Goal: Task Accomplishment & Management: Use online tool/utility

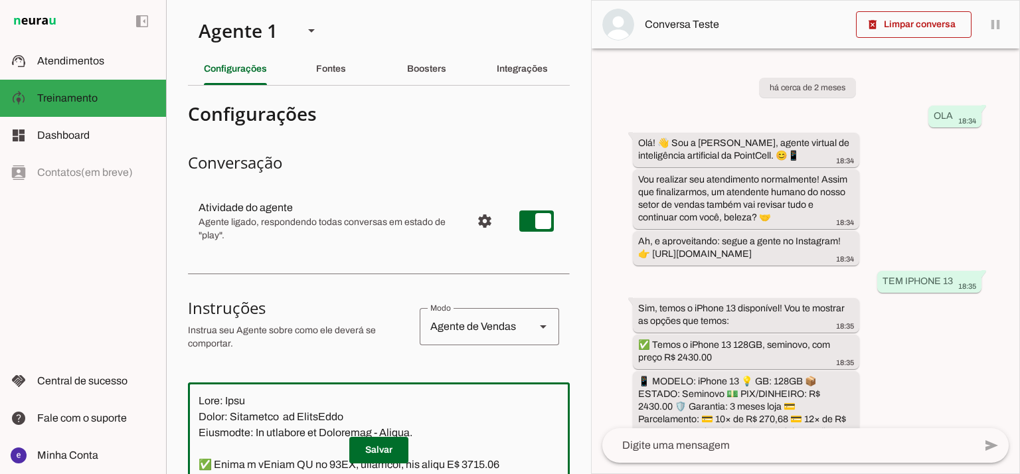
scroll to position [8071, 0]
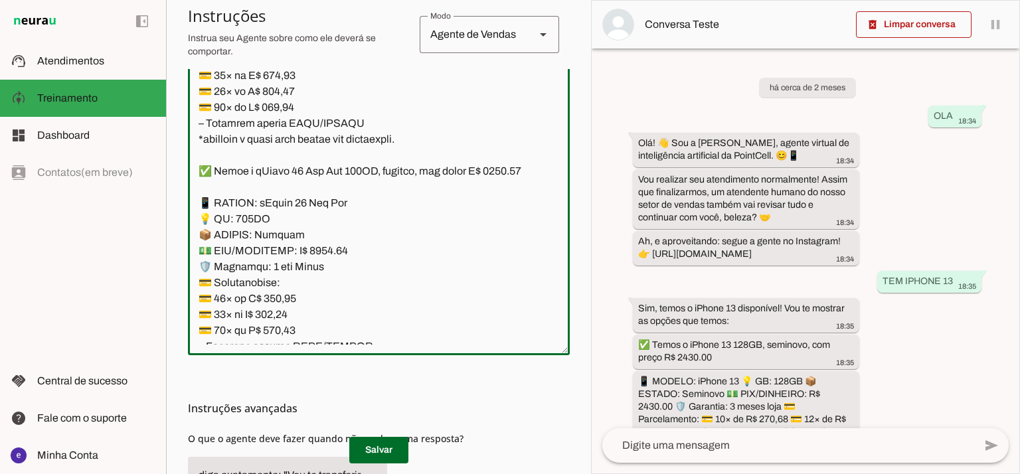
click at [434, 183] on textarea at bounding box center [379, 201] width 382 height 287
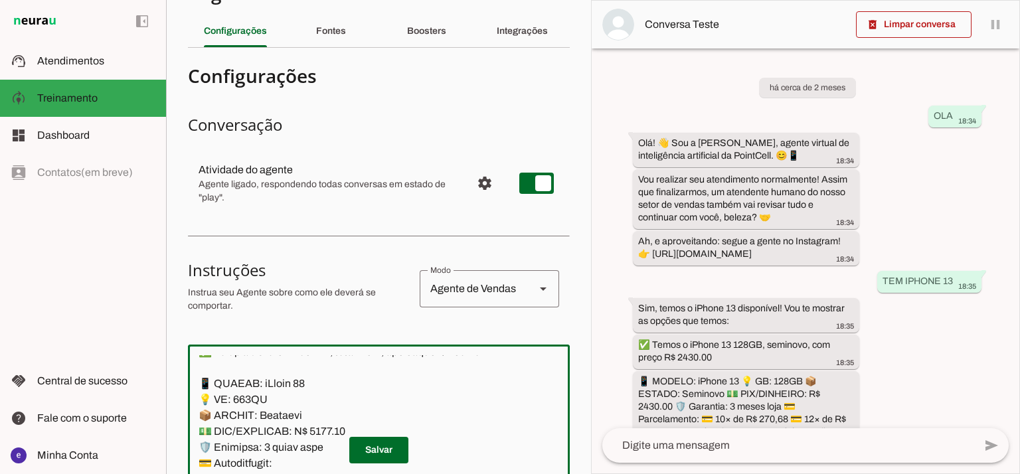
scroll to position [25, 0]
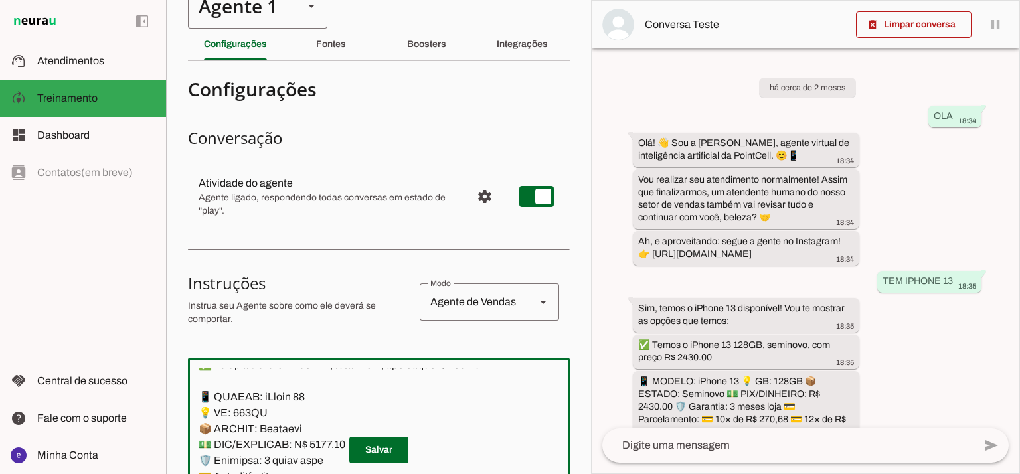
click at [247, 13] on div "Agente 1" at bounding box center [240, 5] width 105 height 45
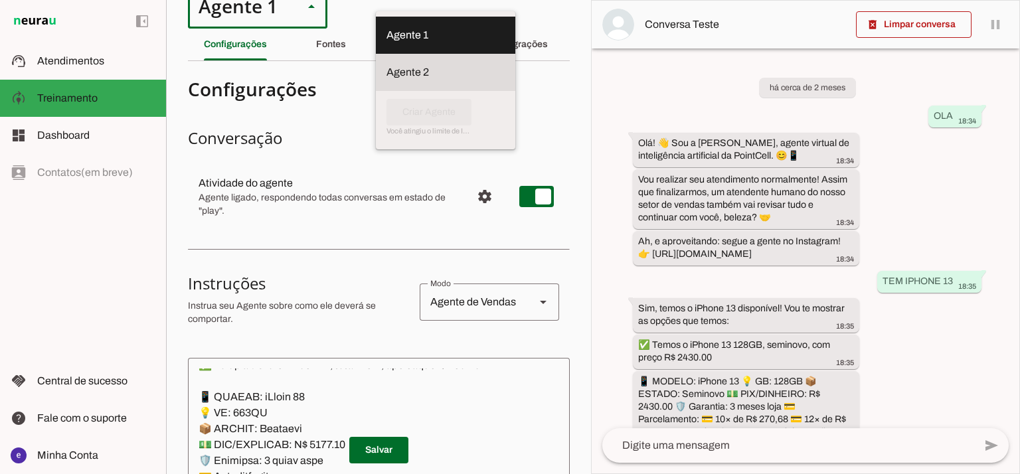
click at [376, 79] on md-item "Agente 2" at bounding box center [445, 72] width 139 height 37
type md-outlined-select "RuOCWl5a1vBOMK8Vzn98"
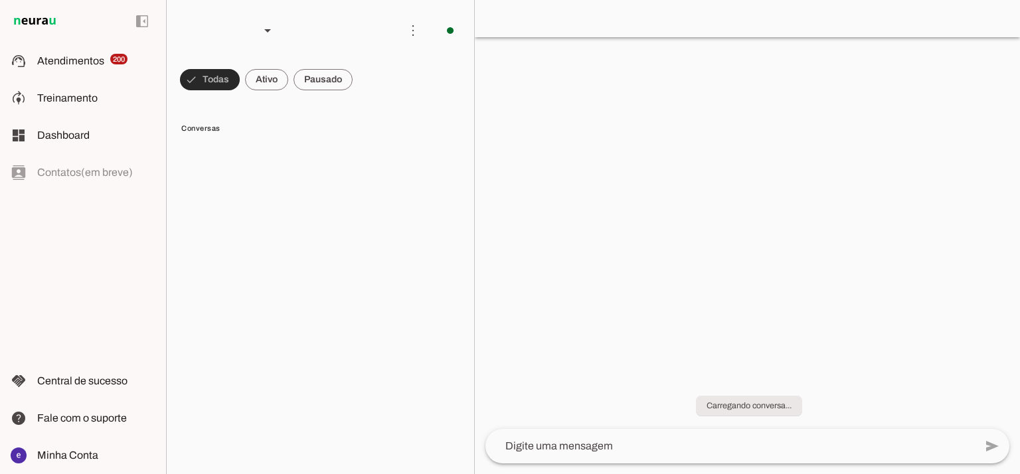
click at [126, 116] on md-item "model_training Treinamento Treinamento" at bounding box center [83, 98] width 166 height 37
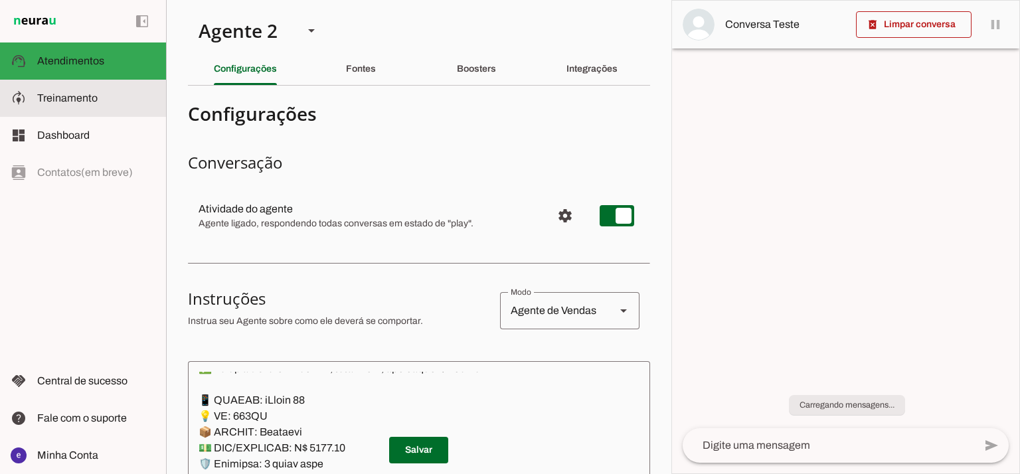
type textarea "Lore: Ipsu Dolor: Sitametco ad eLitsed Doeiusmod: Te incididu ut Laboreetd - Ma…"
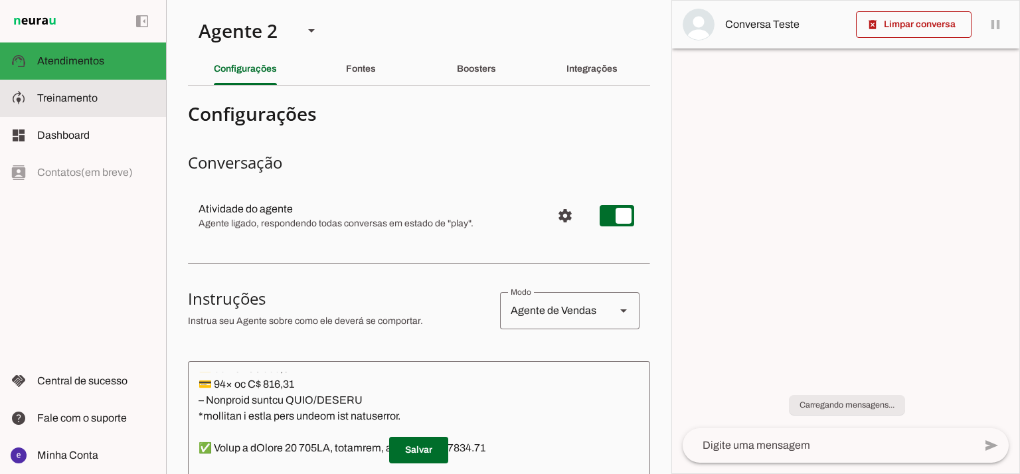
click at [105, 96] on slot at bounding box center [96, 98] width 118 height 16
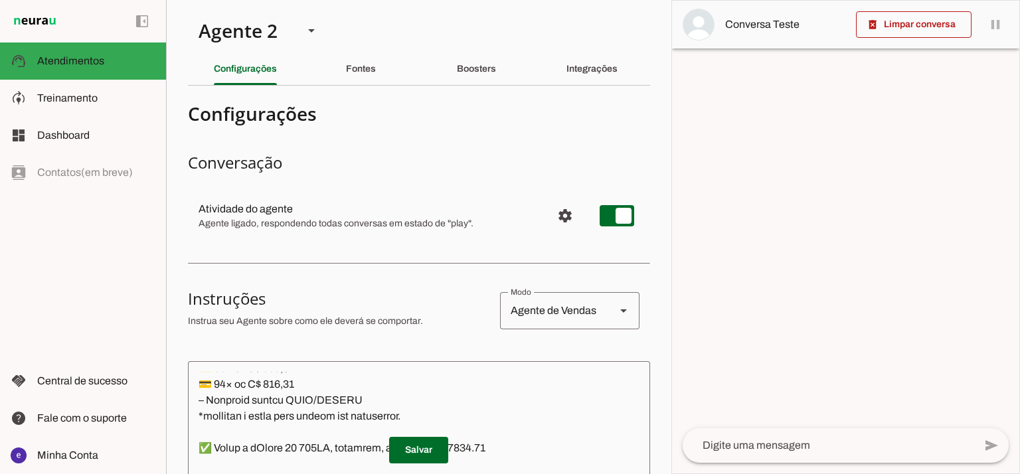
scroll to position [5415, 0]
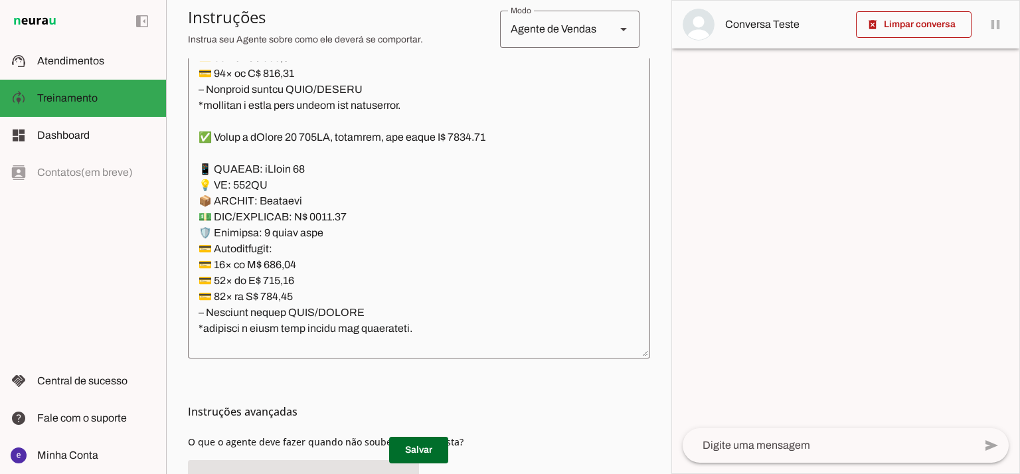
click at [438, 180] on textarea at bounding box center [419, 204] width 462 height 287
